Goal: Find specific page/section: Find specific page/section

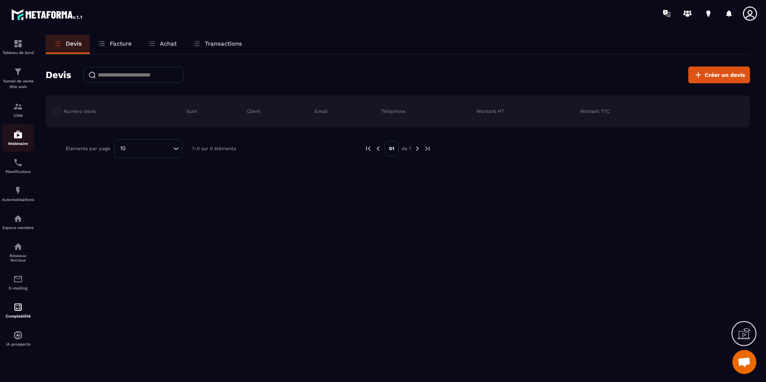
click at [12, 141] on div "Webinaire" at bounding box center [18, 138] width 32 height 16
click at [18, 131] on img at bounding box center [18, 135] width 10 height 10
click at [18, 132] on img at bounding box center [18, 135] width 10 height 10
